Goal: Transaction & Acquisition: Purchase product/service

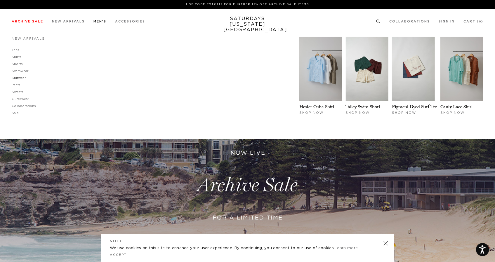
click at [19, 79] on link "Knitwear" at bounding box center [19, 77] width 14 height 3
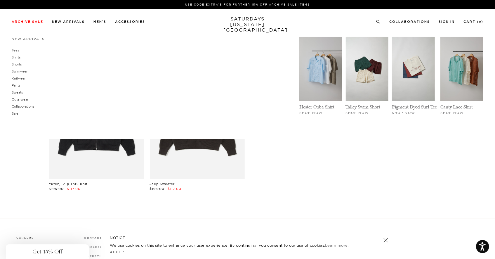
click at [20, 59] on div "Close dialog Be the first to know. Subscribe to emails and receive 15% off your…" at bounding box center [247, 129] width 495 height 259
click at [15, 58] on link "Shirts" at bounding box center [16, 57] width 9 height 4
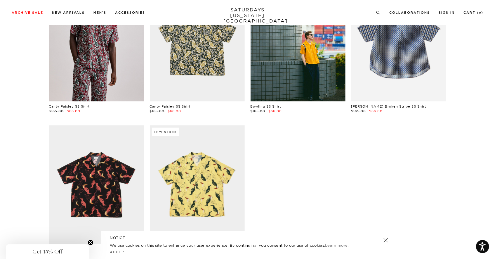
scroll to position [363, 0]
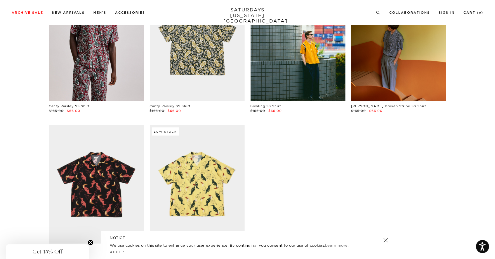
click at [414, 61] on link at bounding box center [398, 41] width 95 height 118
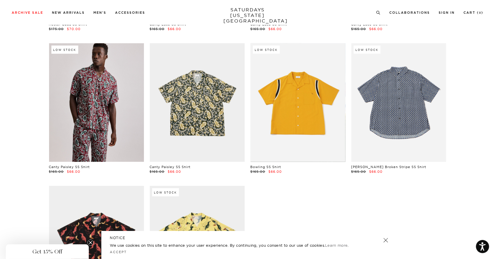
scroll to position [301, 4]
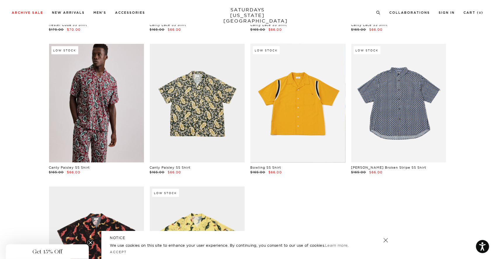
click at [306, 81] on link at bounding box center [297, 103] width 95 height 118
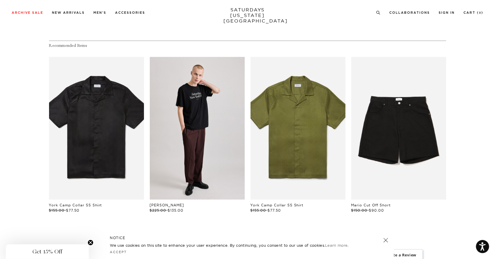
scroll to position [315, 0]
